Goal: Task Accomplishment & Management: Use online tool/utility

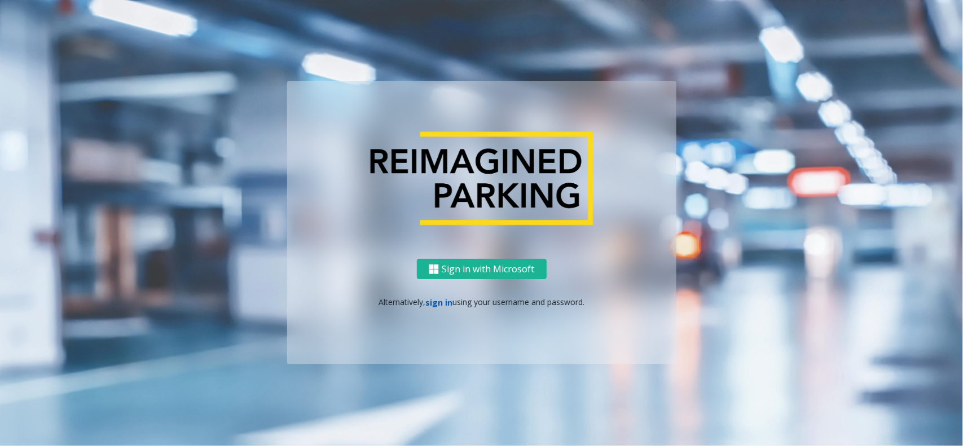
click at [443, 302] on link "sign in" at bounding box center [438, 302] width 27 height 11
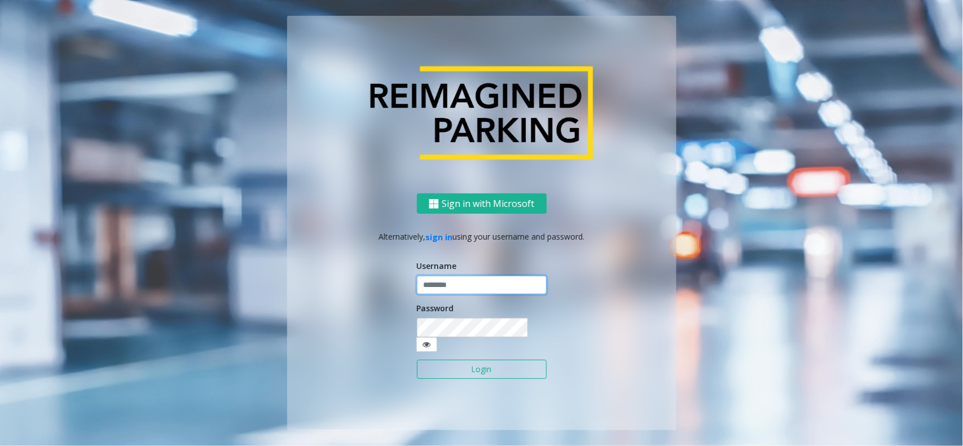
click at [452, 294] on input "text" at bounding box center [482, 285] width 130 height 19
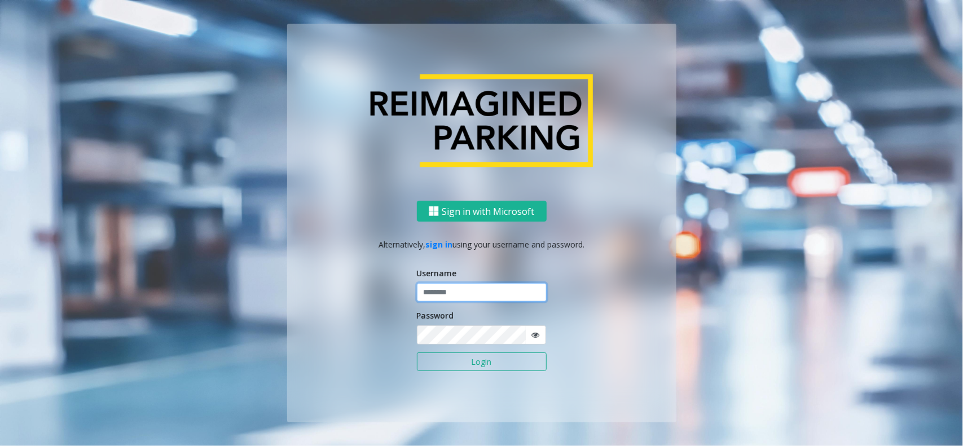
paste input "**********"
type input "**********"
click at [417, 353] on button "Login" at bounding box center [482, 362] width 130 height 19
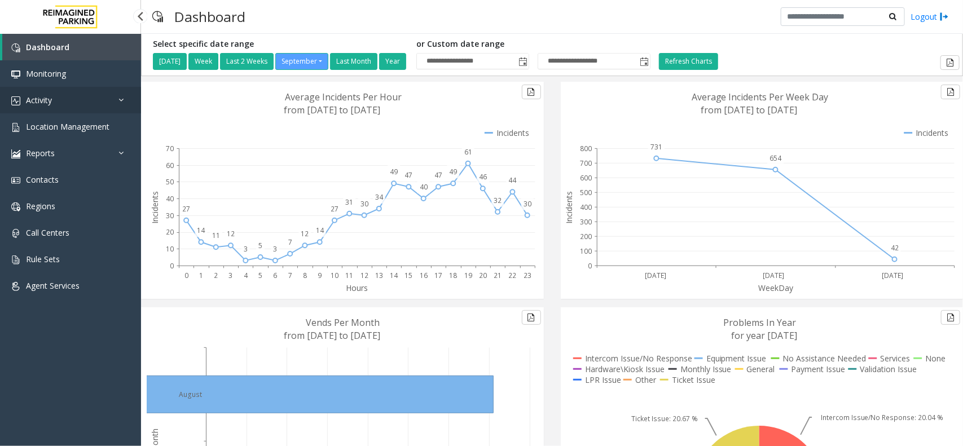
drag, startPoint x: 0, startPoint y: 0, endPoint x: 63, endPoint y: 96, distance: 114.9
click at [63, 96] on link "Activity" at bounding box center [70, 100] width 141 height 27
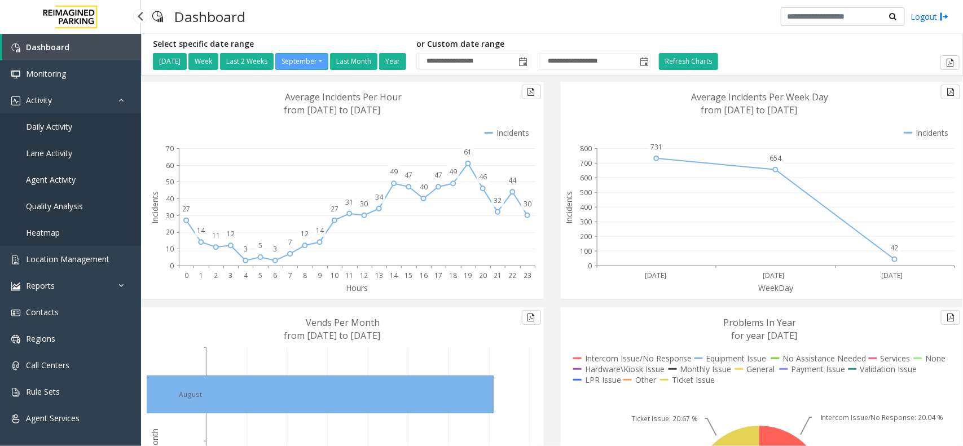
click at [67, 178] on span "Agent Activity" at bounding box center [51, 179] width 50 height 11
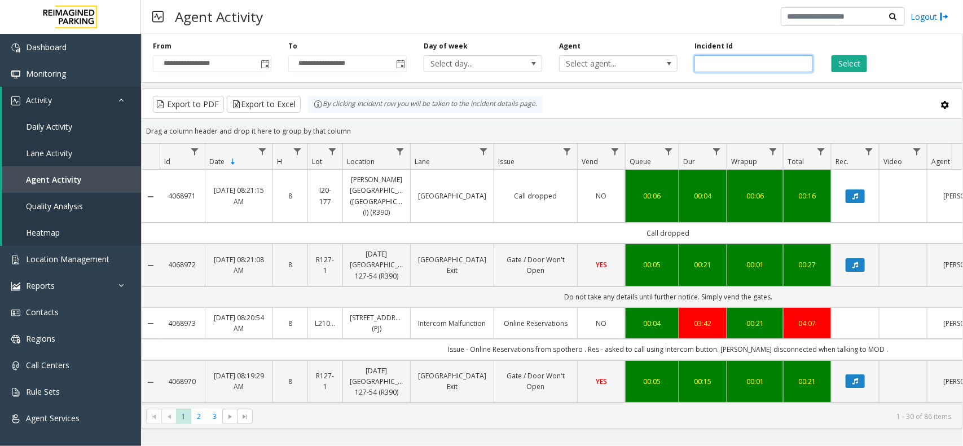
click at [757, 62] on input "number" at bounding box center [754, 63] width 118 height 17
click at [630, 65] on span "Select agent..." at bounding box center [607, 64] width 94 height 16
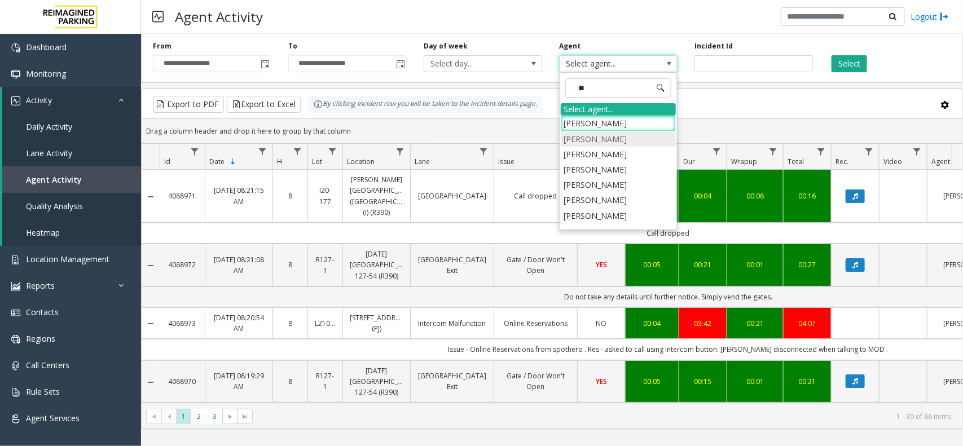
type input "***"
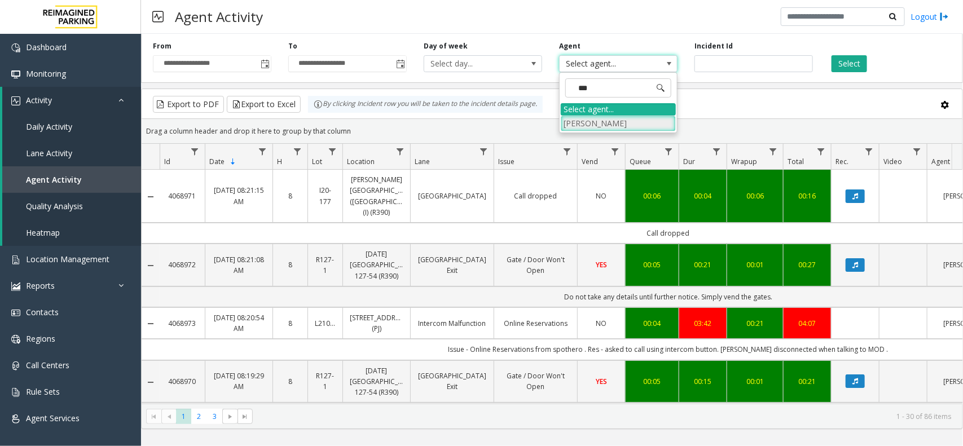
click at [610, 127] on li "[PERSON_NAME]" at bounding box center [618, 123] width 115 height 15
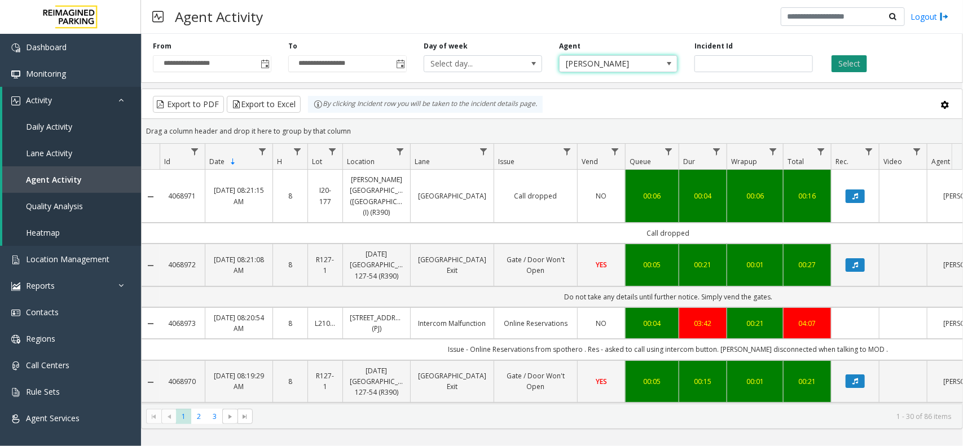
click at [862, 61] on button "Select" at bounding box center [850, 63] width 36 height 17
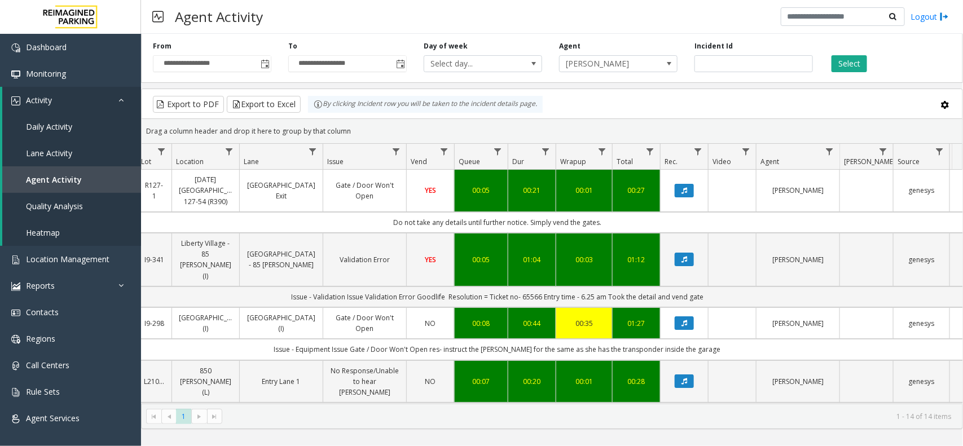
scroll to position [0, 220]
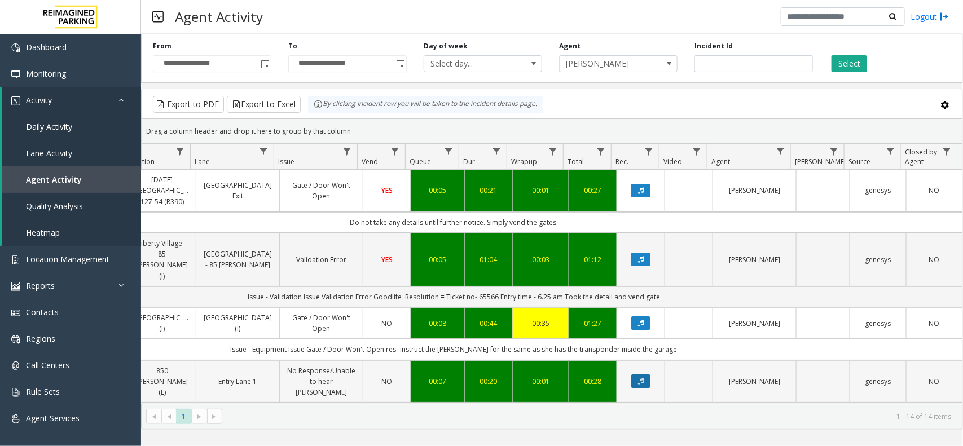
click at [640, 375] on button "Data table" at bounding box center [640, 382] width 19 height 14
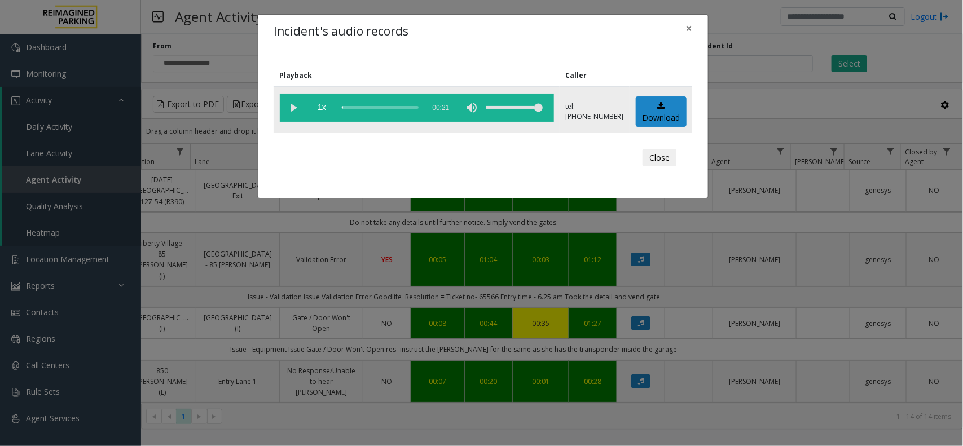
click at [300, 109] on vg-play-pause at bounding box center [294, 108] width 28 height 28
click at [689, 34] on span "×" at bounding box center [689, 28] width 7 height 16
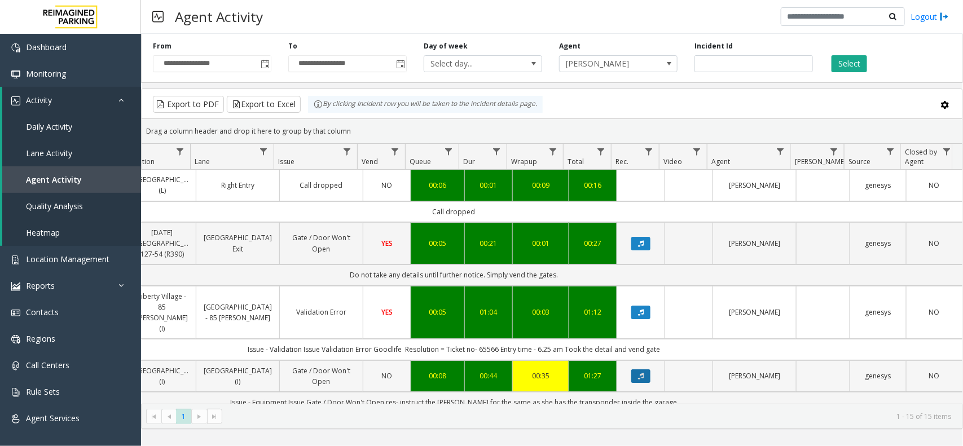
click at [638, 380] on icon "Data table" at bounding box center [641, 376] width 6 height 7
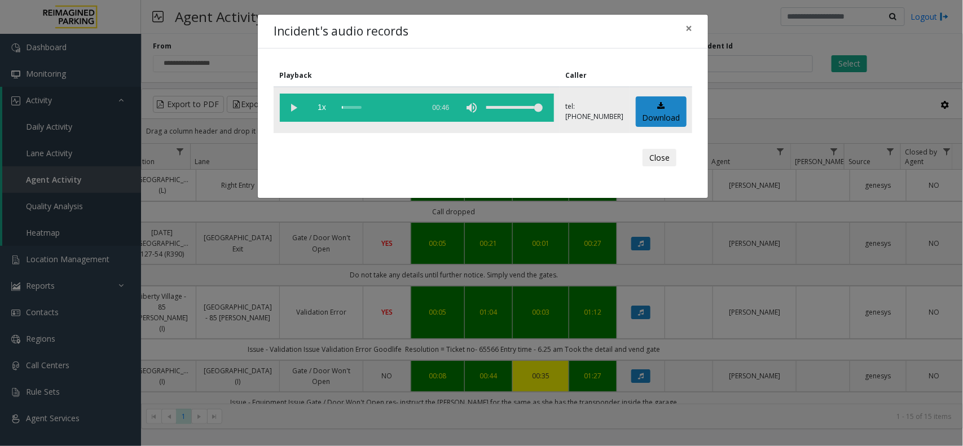
click at [296, 109] on vg-play-pause at bounding box center [294, 108] width 28 height 28
click at [695, 34] on button "×" at bounding box center [689, 29] width 23 height 28
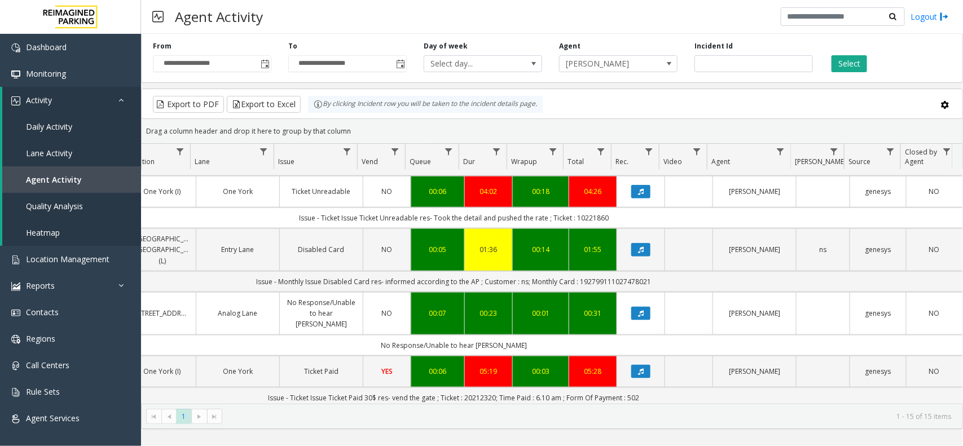
scroll to position [630, 220]
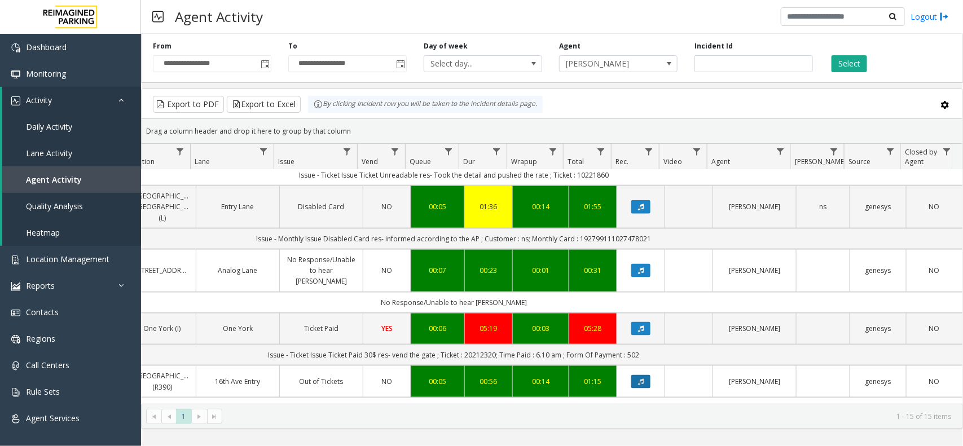
click at [638, 379] on icon "Data table" at bounding box center [641, 382] width 6 height 7
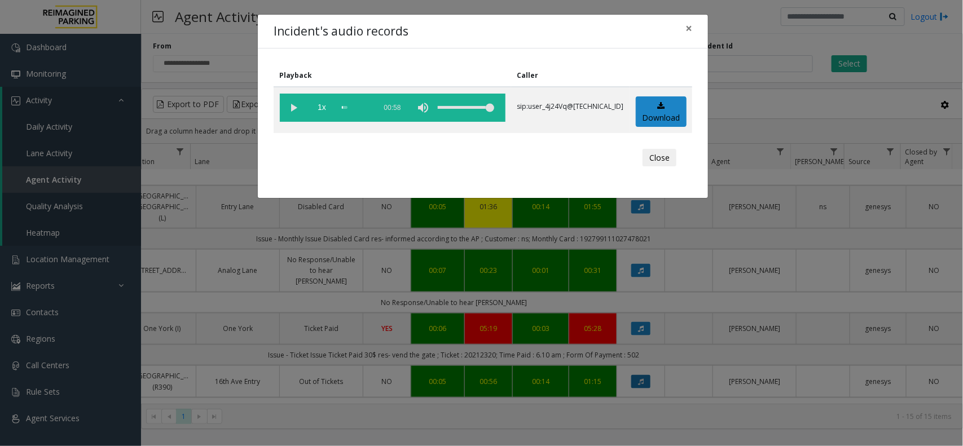
click at [635, 358] on div "Incident's audio records × Playback Caller 1x 00:58 sip:user_4j24Vq@67.223.103.…" at bounding box center [481, 223] width 963 height 446
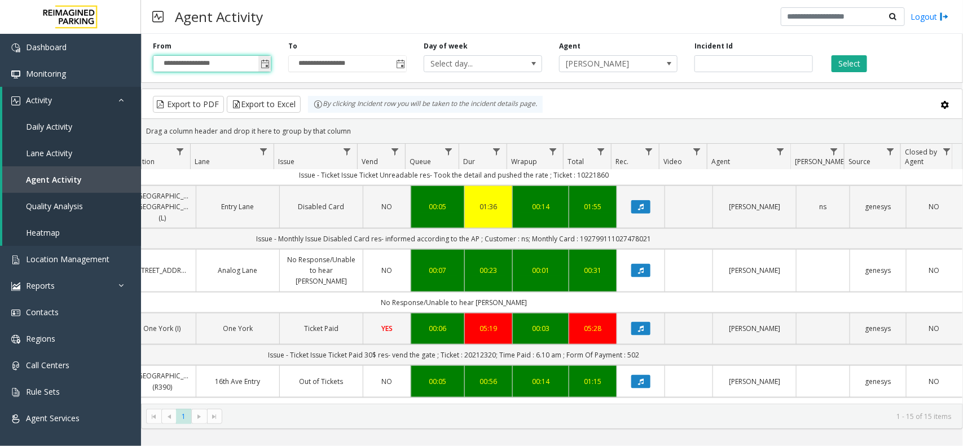
click at [257, 67] on input "**********" at bounding box center [211, 64] width 117 height 16
click at [261, 65] on span "Toggle popup" at bounding box center [265, 64] width 9 height 9
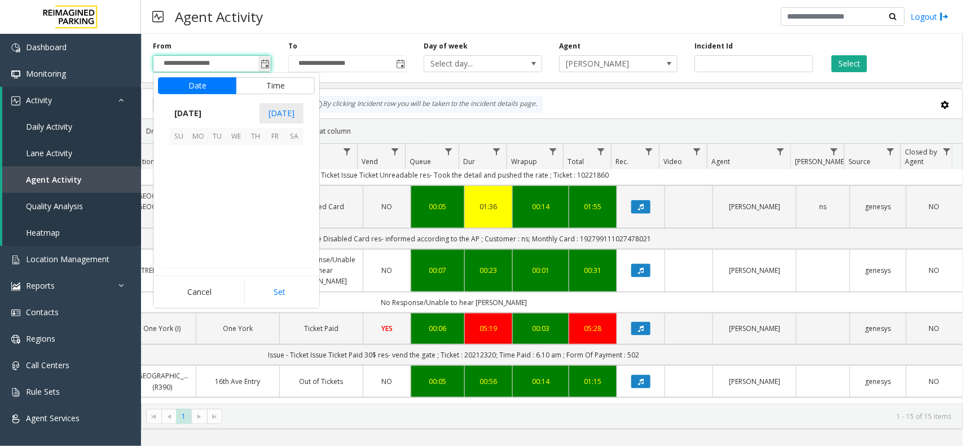
scroll to position [202405, 0]
click at [218, 154] on span "2" at bounding box center [217, 155] width 19 height 19
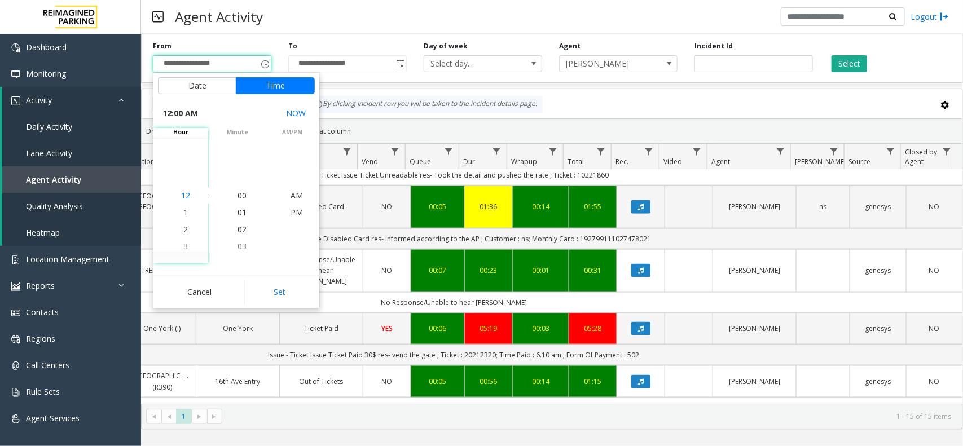
click at [182, 195] on span "12" at bounding box center [185, 195] width 9 height 11
click at [238, 196] on span "00" at bounding box center [242, 195] width 9 height 11
click at [291, 196] on span "AM" at bounding box center [297, 195] width 12 height 11
click at [283, 299] on button "Set" at bounding box center [279, 292] width 71 height 25
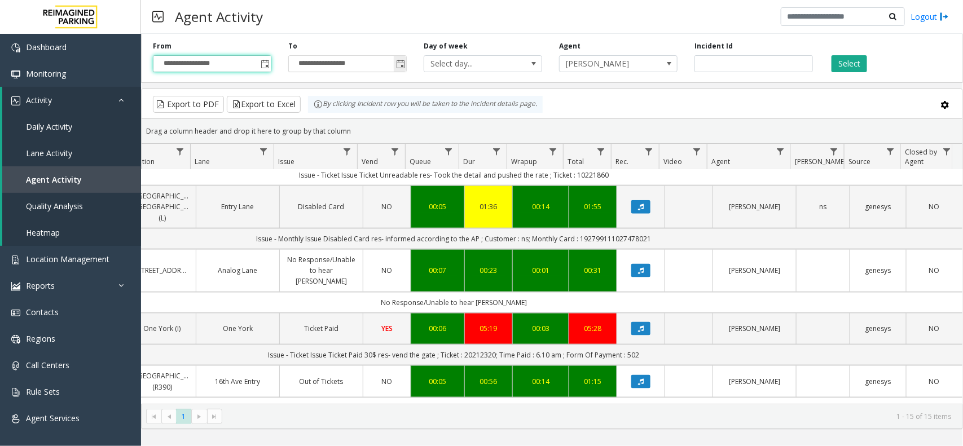
click at [402, 64] on span "Toggle popup" at bounding box center [400, 64] width 9 height 9
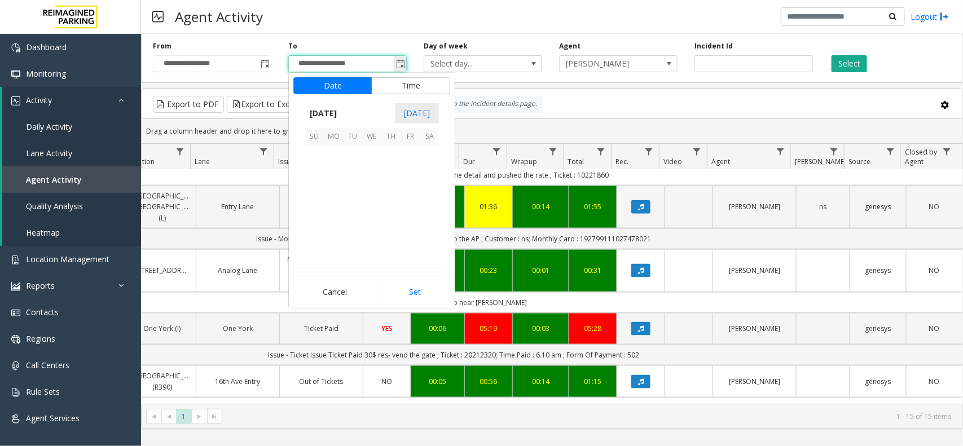
scroll to position [17, 0]
click at [351, 152] on span "2" at bounding box center [352, 155] width 19 height 19
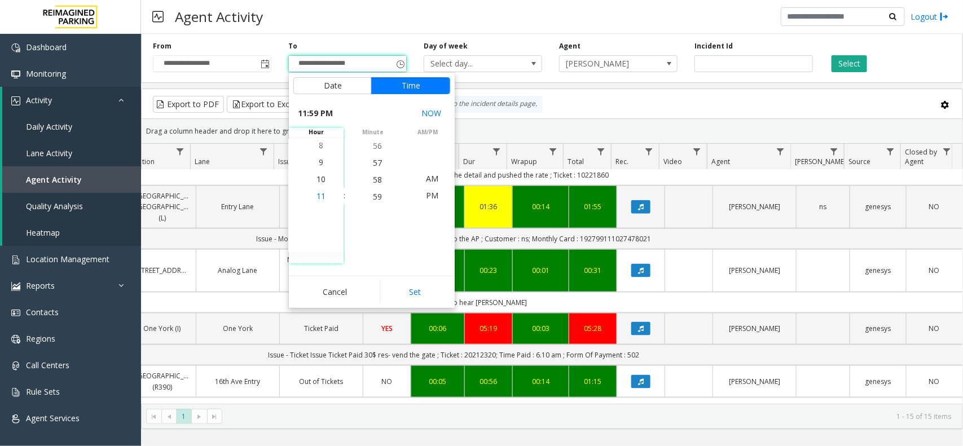
click at [317, 198] on span "11" at bounding box center [321, 196] width 9 height 11
click at [373, 195] on span "59" at bounding box center [377, 197] width 9 height 11
click at [410, 294] on button "Set" at bounding box center [415, 292] width 71 height 25
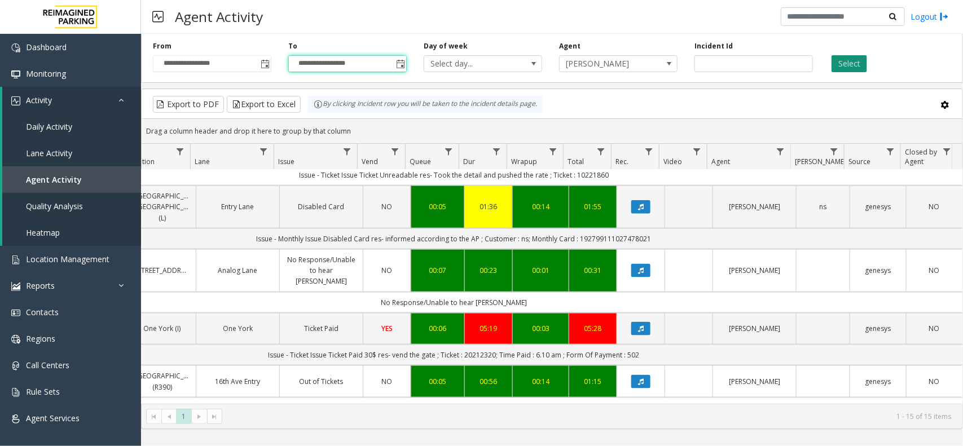
click at [856, 60] on button "Select" at bounding box center [850, 63] width 36 height 17
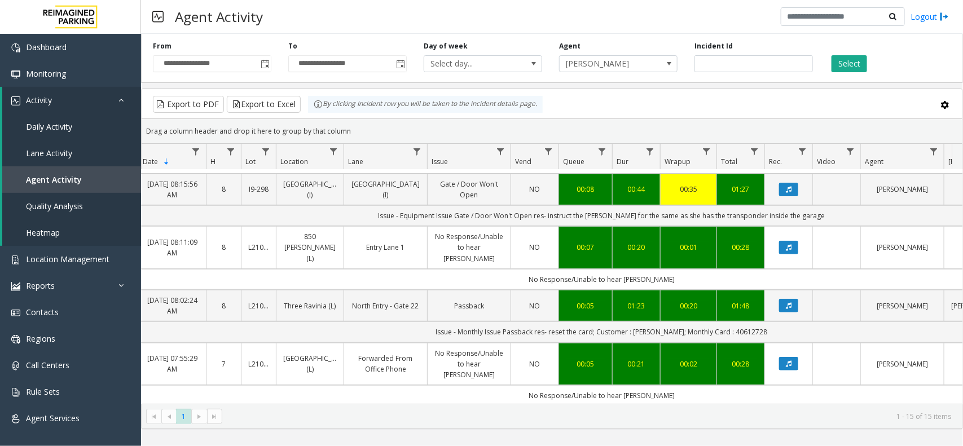
scroll to position [212, 67]
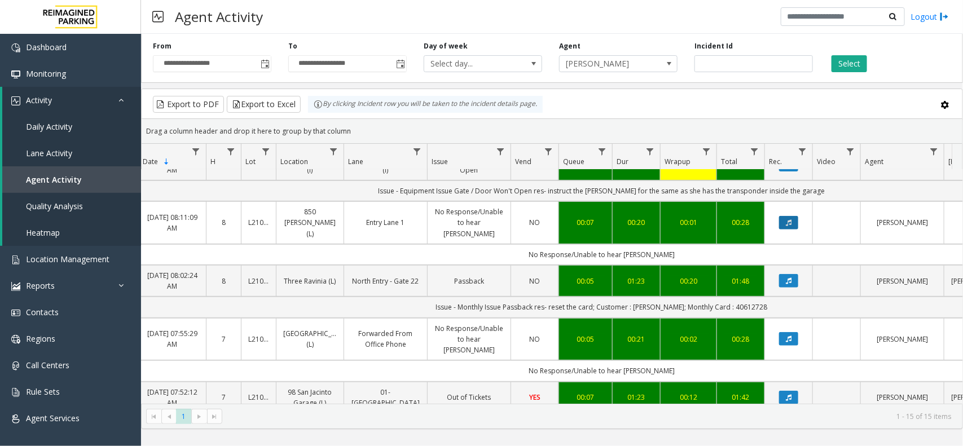
click at [784, 217] on button "Data table" at bounding box center [788, 223] width 19 height 14
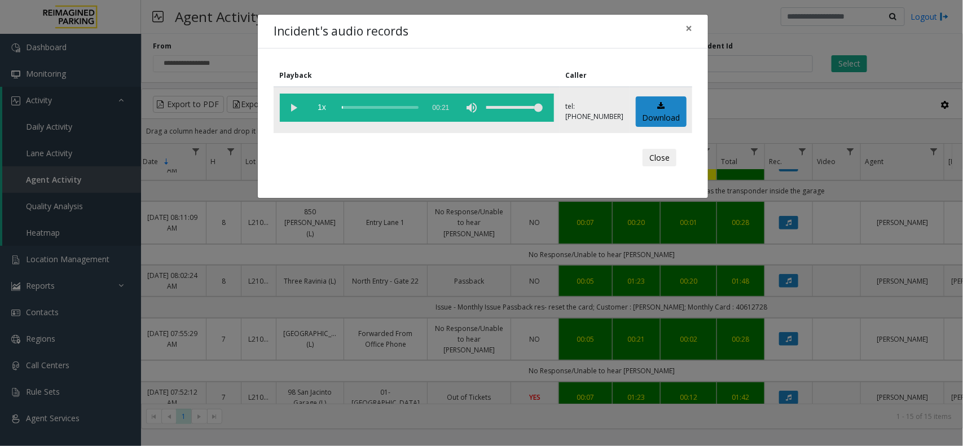
click at [294, 107] on vg-play-pause at bounding box center [294, 108] width 28 height 28
click at [359, 107] on div "scrub bar" at bounding box center [380, 108] width 77 height 28
click at [798, 96] on div "Incident's audio records × Playback Caller 1x 00:21 tel:+10109169001 Download C…" at bounding box center [481, 223] width 963 height 446
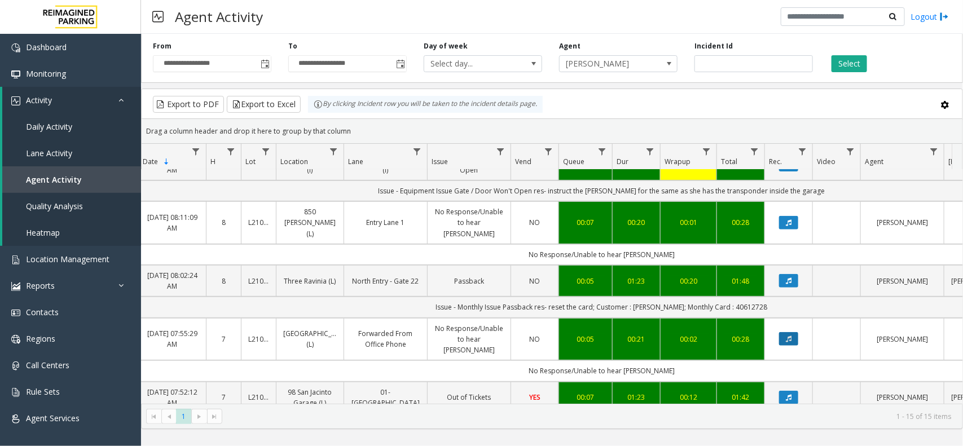
click at [789, 336] on icon "Data table" at bounding box center [789, 339] width 6 height 7
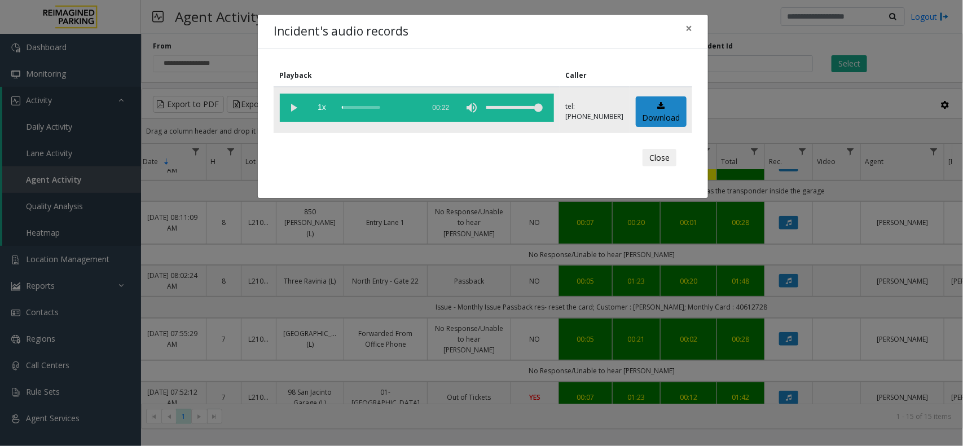
click at [292, 111] on vg-play-pause at bounding box center [294, 108] width 28 height 28
click at [819, 244] on div "Incident's audio records × Playback Caller 1x 00:22 tel:22103290367865027383 Do…" at bounding box center [481, 223] width 963 height 446
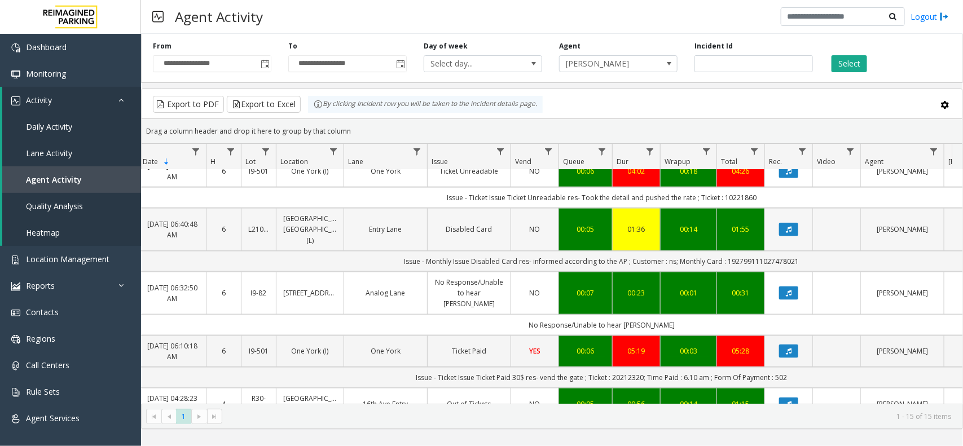
scroll to position [630, 67]
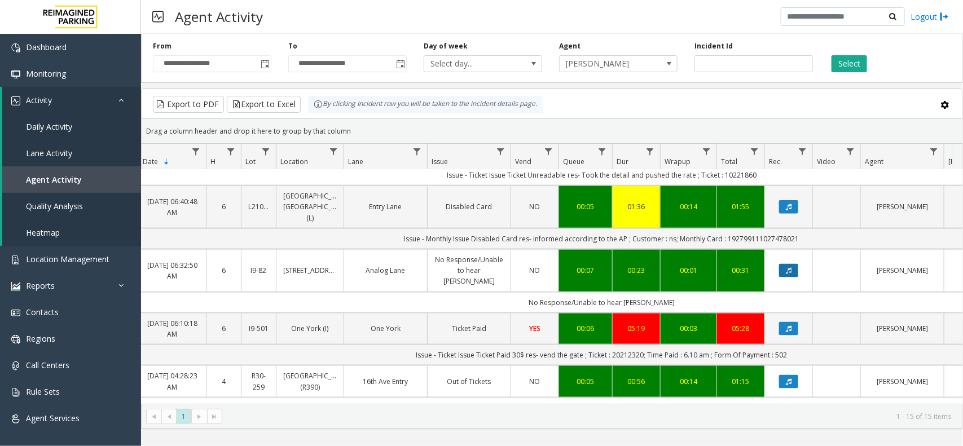
click at [787, 267] on icon "Data table" at bounding box center [789, 270] width 6 height 7
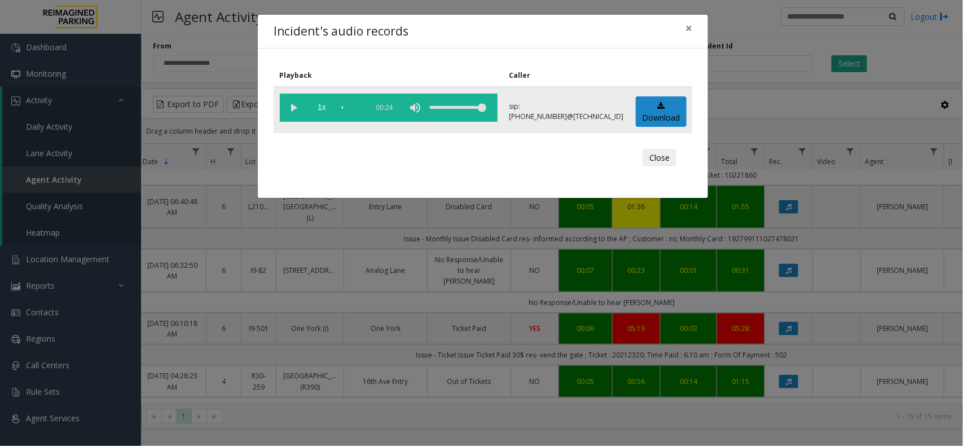
click at [295, 113] on vg-play-pause at bounding box center [294, 108] width 28 height 28
click at [399, 172] on div "Close" at bounding box center [483, 158] width 403 height 34
click at [443, 226] on div "Incident's audio records × Playback Caller 1x 00:24 sip:1030777900114165811148@…" at bounding box center [481, 223] width 963 height 446
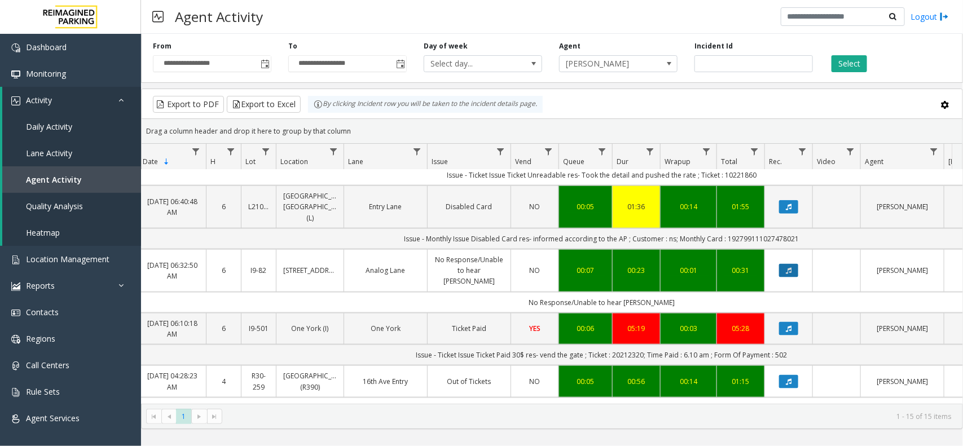
click at [788, 267] on icon "Data table" at bounding box center [789, 270] width 6 height 7
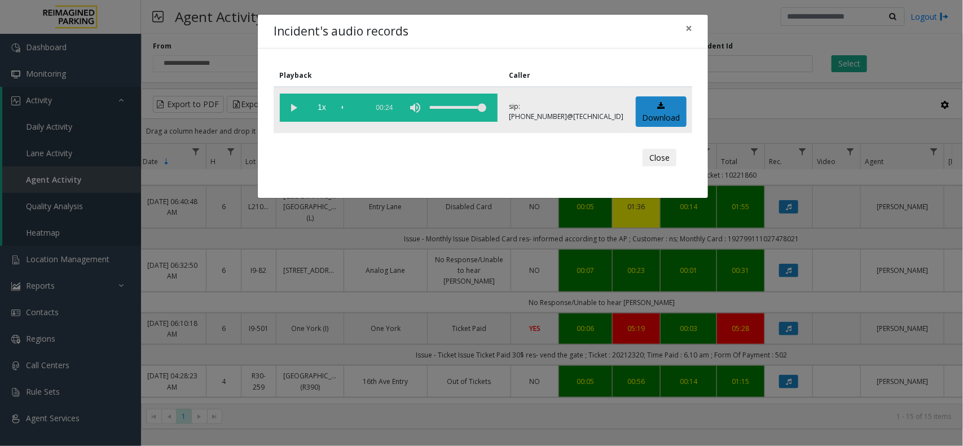
click at [296, 106] on vg-play-pause at bounding box center [294, 108] width 28 height 28
click at [694, 32] on button "×" at bounding box center [689, 29] width 23 height 28
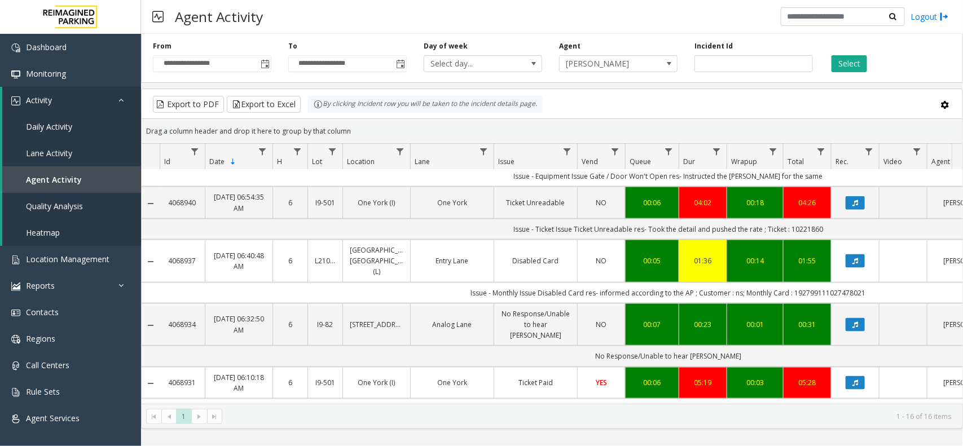
scroll to position [683, 0]
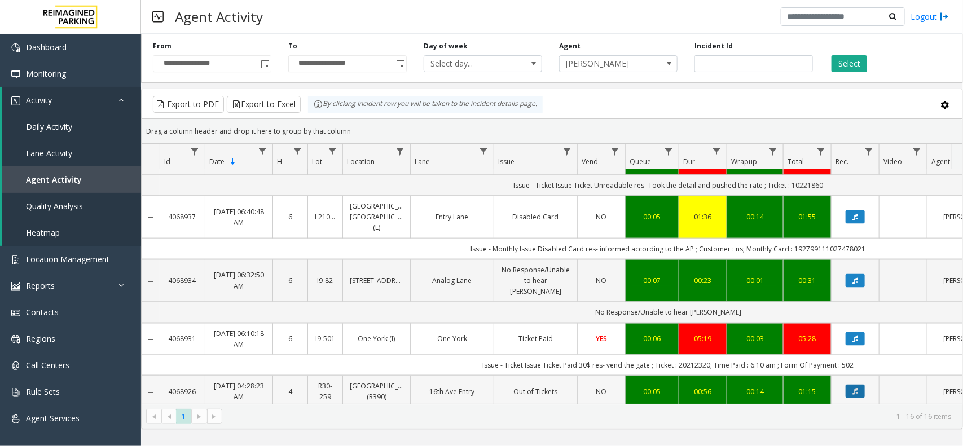
click at [853, 388] on icon "Data table" at bounding box center [856, 391] width 6 height 7
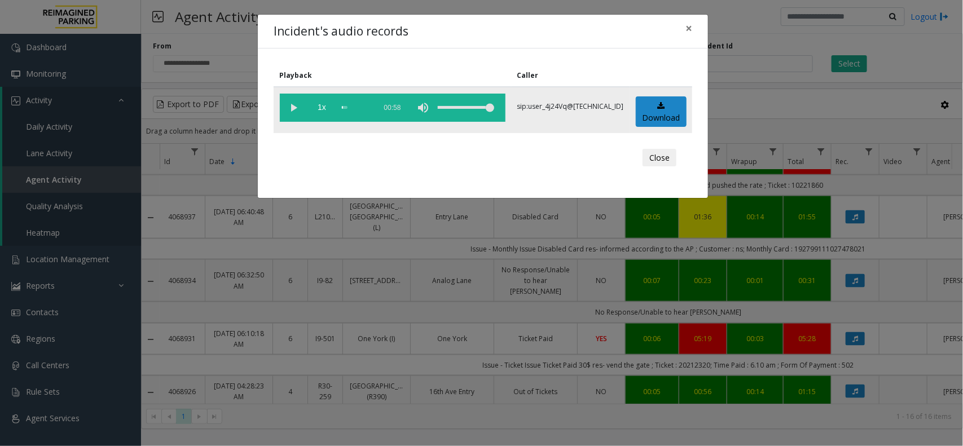
click at [285, 105] on vg-play-pause at bounding box center [294, 108] width 28 height 28
click at [355, 108] on div "scrub bar" at bounding box center [356, 108] width 28 height 28
click at [689, 27] on span "×" at bounding box center [689, 28] width 7 height 16
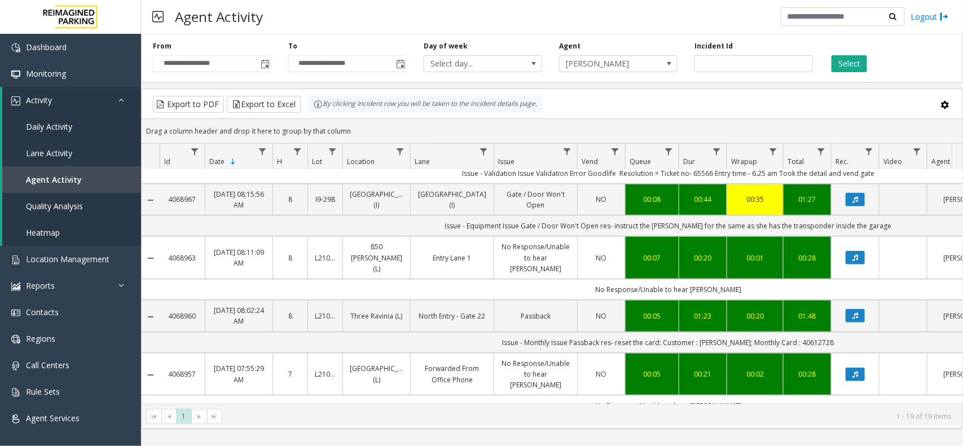
scroll to position [350, 0]
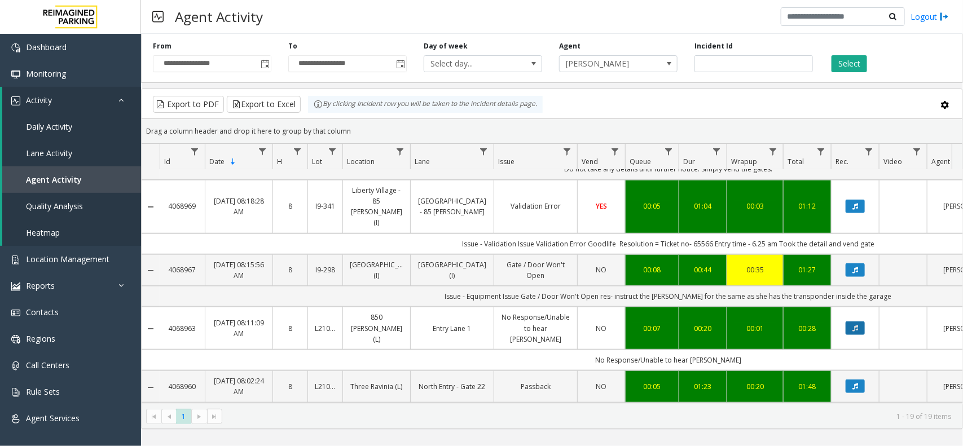
click at [859, 322] on button "Data table" at bounding box center [855, 329] width 19 height 14
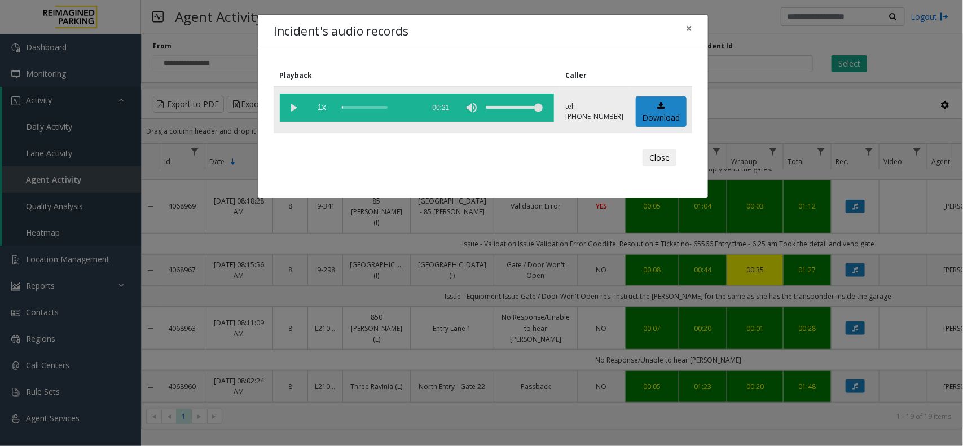
click at [298, 111] on vg-play-pause at bounding box center [294, 108] width 28 height 28
click at [690, 30] on span "×" at bounding box center [689, 28] width 7 height 16
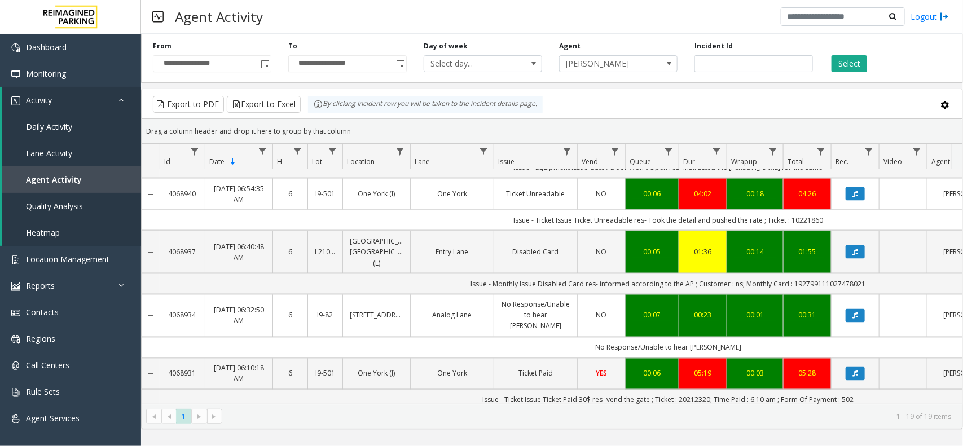
scroll to position [843, 0]
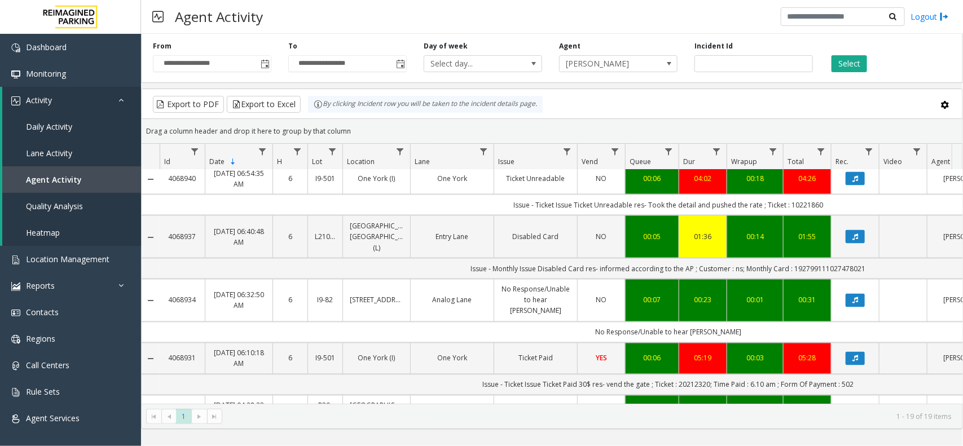
click at [196, 416] on kendo-pager-next-buttons at bounding box center [206, 417] width 30 height 16
click at [646, 63] on span "[PERSON_NAME]" at bounding box center [607, 64] width 94 height 16
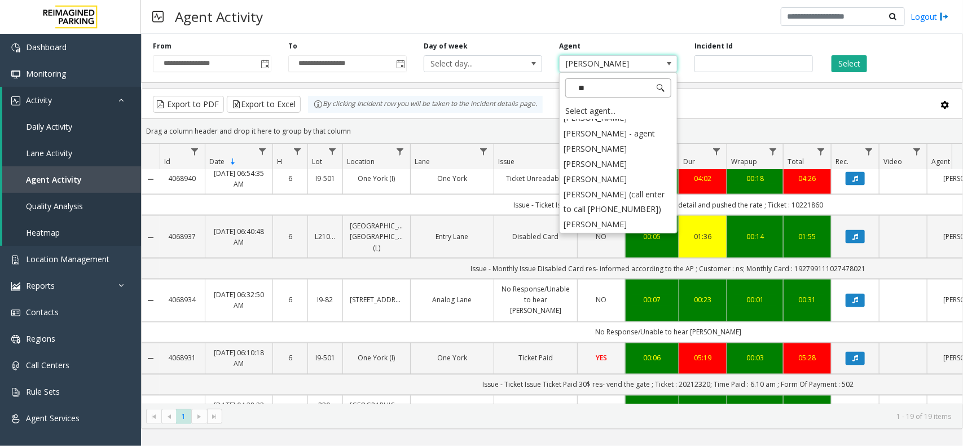
scroll to position [0, 0]
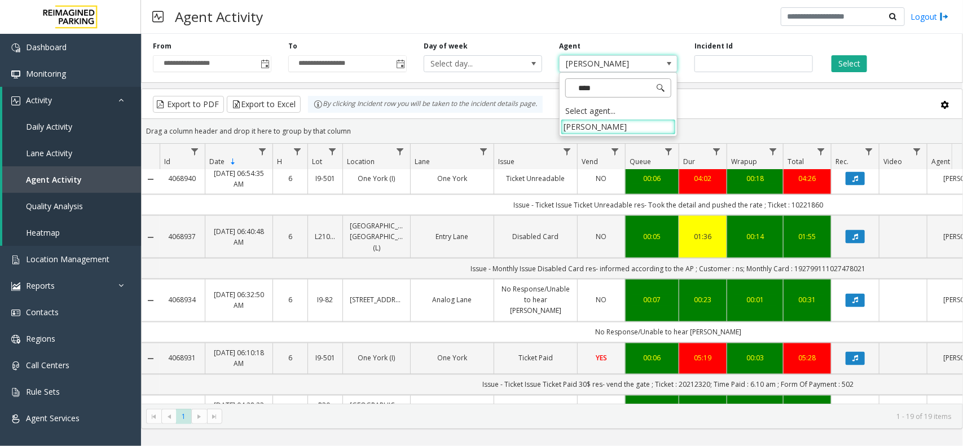
type input "*****"
click at [623, 122] on li "[PERSON_NAME]" at bounding box center [618, 126] width 115 height 15
click at [856, 65] on button "Select" at bounding box center [850, 63] width 36 height 17
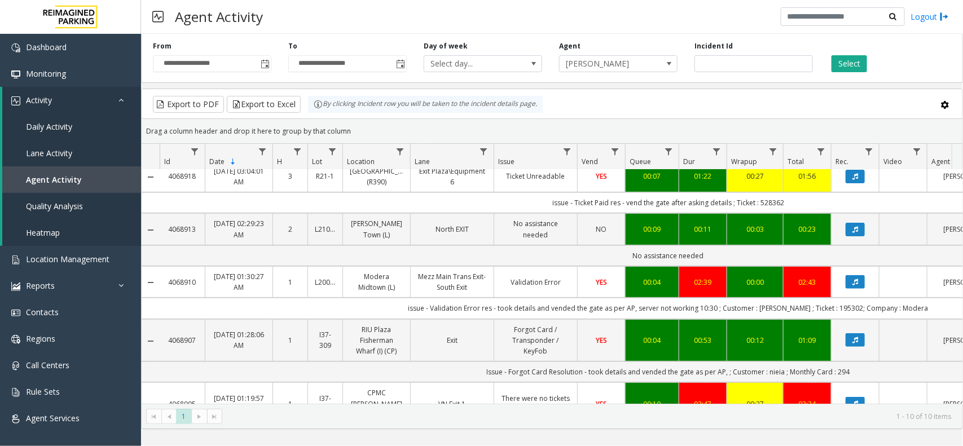
scroll to position [385, 0]
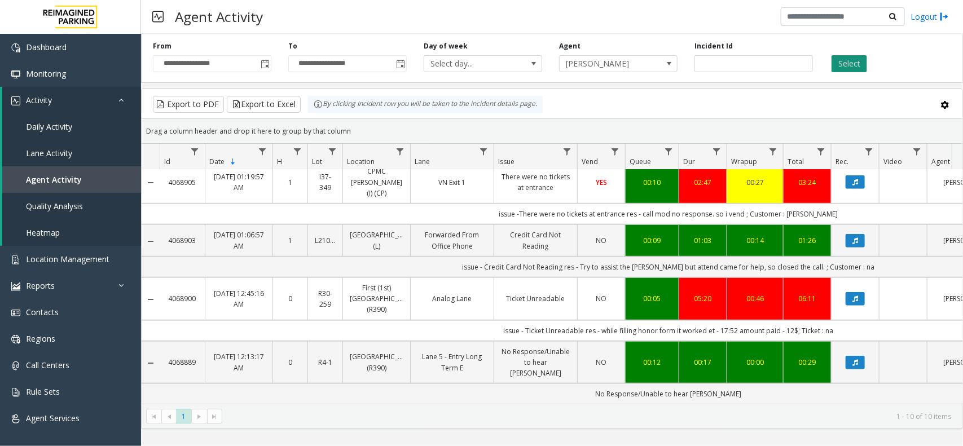
click at [856, 63] on button "Select" at bounding box center [850, 63] width 36 height 17
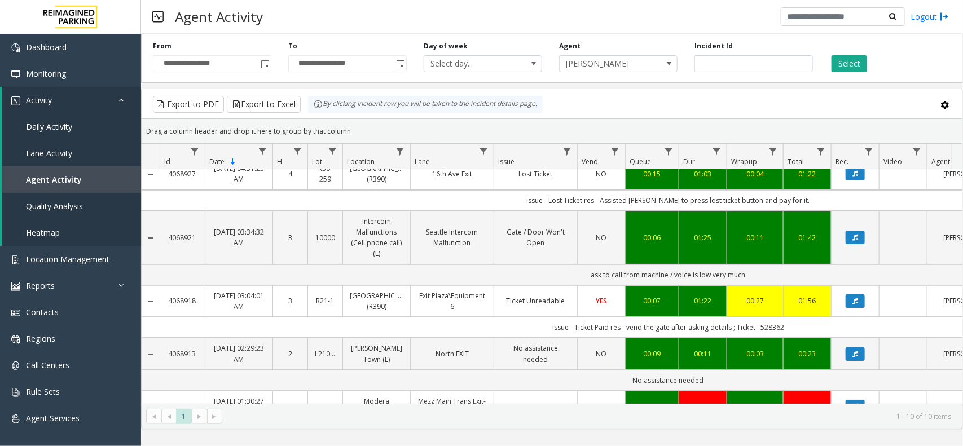
scroll to position [0, 0]
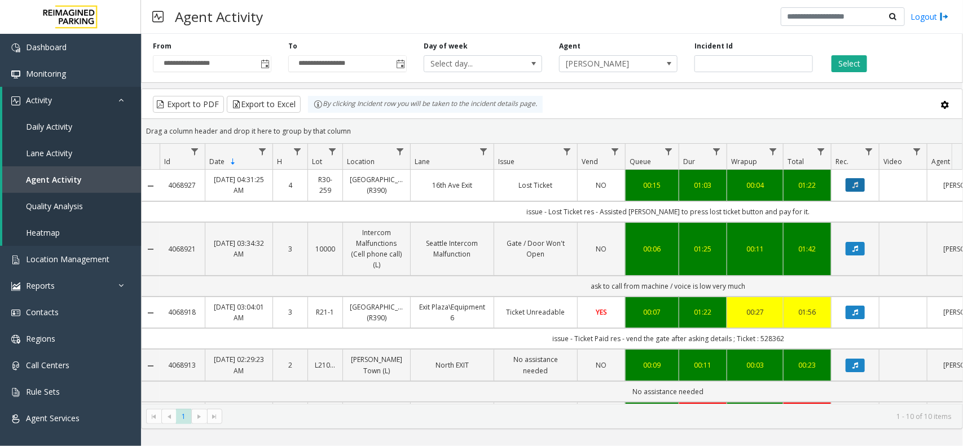
click at [856, 184] on icon "Data table" at bounding box center [856, 185] width 6 height 7
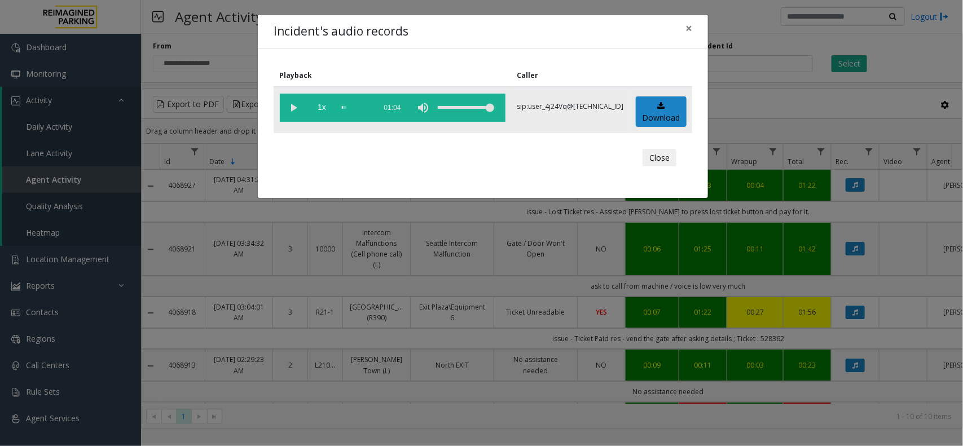
click at [295, 105] on vg-play-pause at bounding box center [294, 108] width 28 height 28
click at [688, 29] on span "×" at bounding box center [689, 28] width 7 height 16
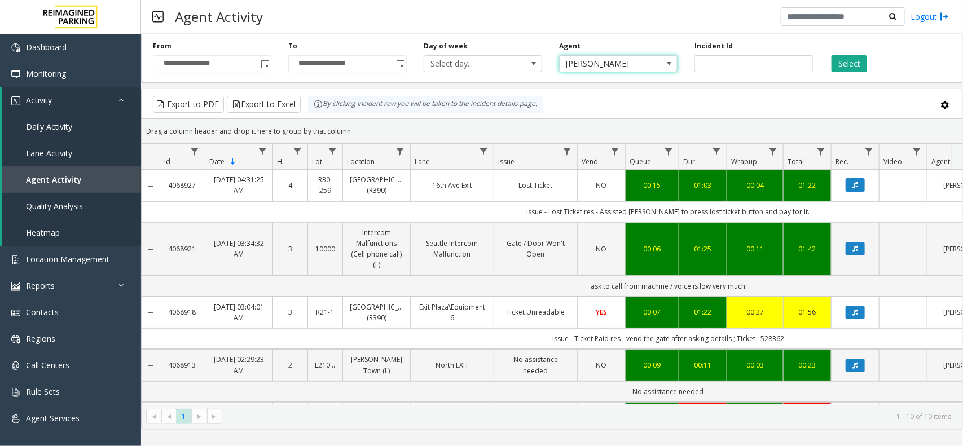
click at [630, 61] on span "[PERSON_NAME]" at bounding box center [607, 64] width 94 height 16
type input "*****"
click at [618, 131] on li "[PERSON_NAME]" at bounding box center [618, 126] width 115 height 15
click at [852, 71] on button "Select" at bounding box center [850, 63] width 36 height 17
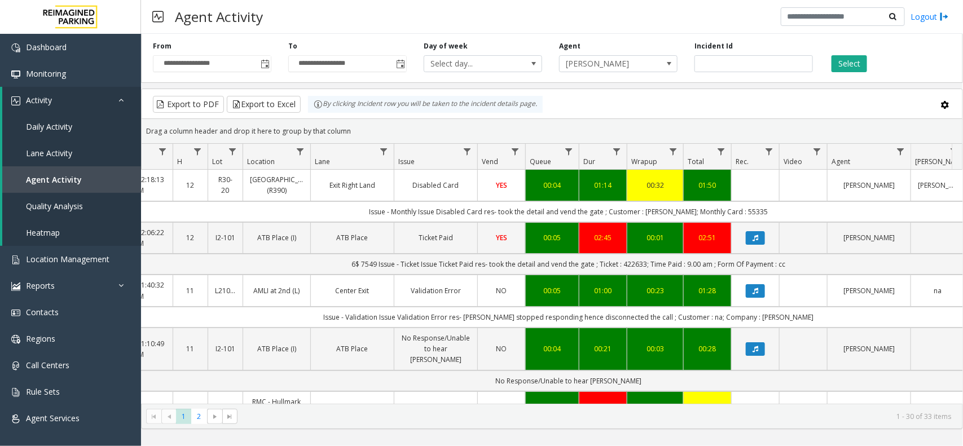
scroll to position [0, 134]
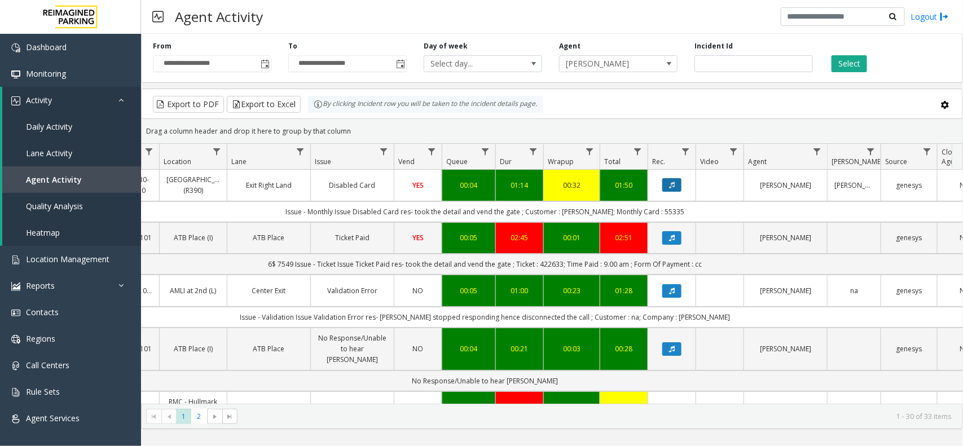
click at [679, 187] on button "Data table" at bounding box center [671, 185] width 19 height 14
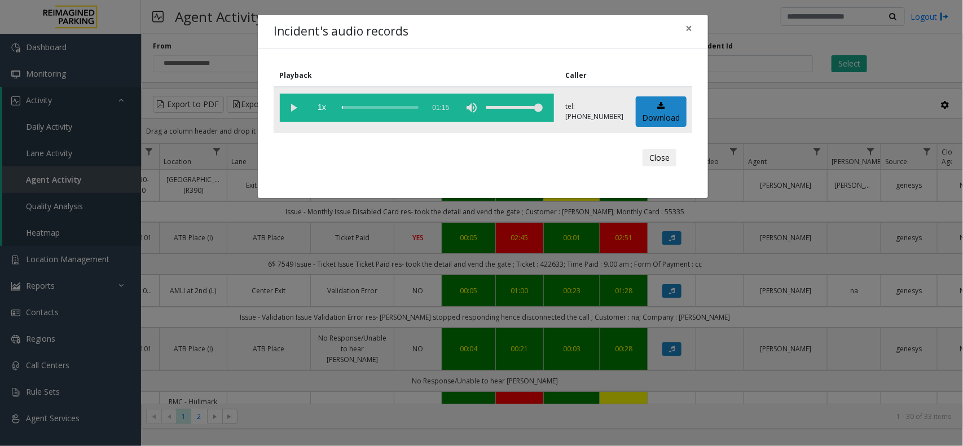
drag, startPoint x: 359, startPoint y: 104, endPoint x: 350, endPoint y: 116, distance: 15.2
click at [359, 104] on div "scrub bar" at bounding box center [380, 108] width 77 height 28
click at [292, 107] on vg-play-pause at bounding box center [294, 108] width 28 height 28
click at [403, 106] on div "scrub bar" at bounding box center [380, 108] width 77 height 28
click at [687, 28] on span "×" at bounding box center [689, 28] width 7 height 16
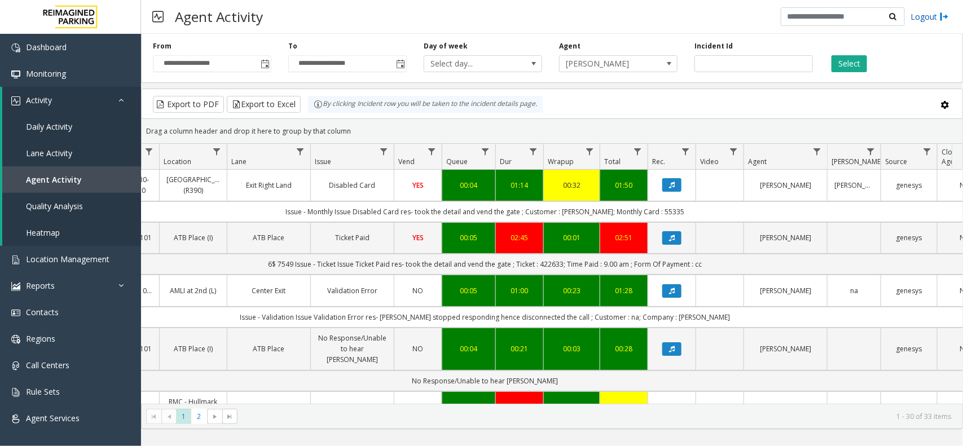
click at [928, 15] on link "Logout" at bounding box center [930, 17] width 38 height 12
